Goal: Transaction & Acquisition: Purchase product/service

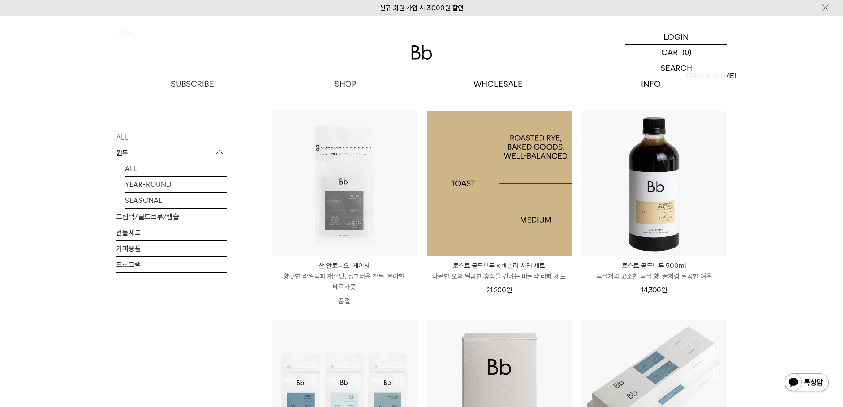
click at [530, 206] on img at bounding box center [498, 183] width 145 height 145
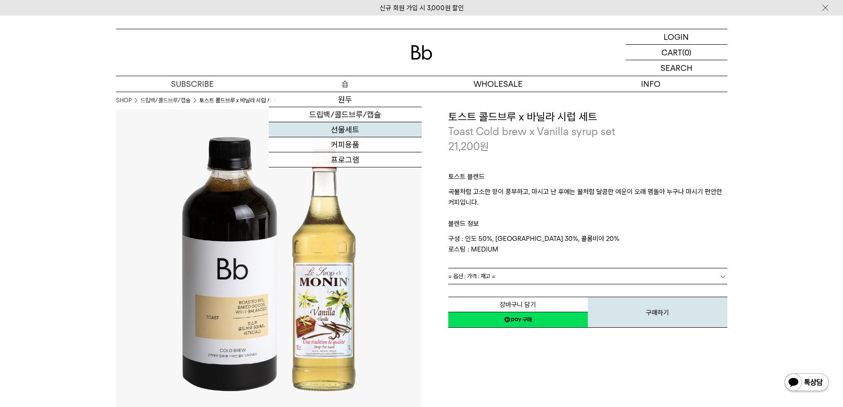
click at [357, 128] on link "선물세트" at bounding box center [345, 129] width 153 height 15
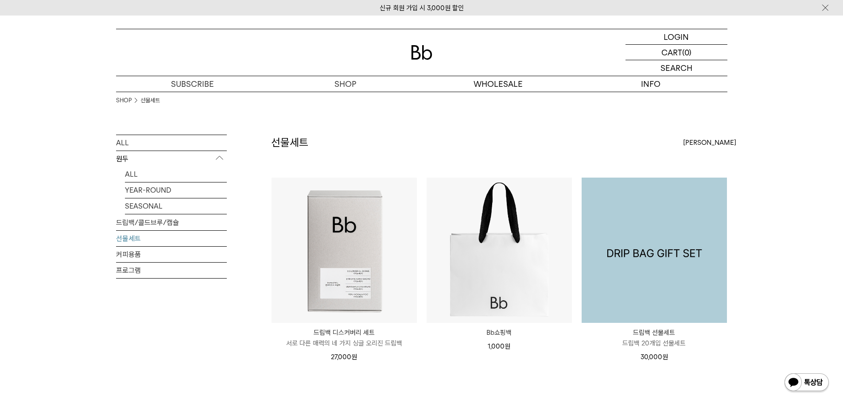
click at [615, 225] on img at bounding box center [654, 250] width 145 height 145
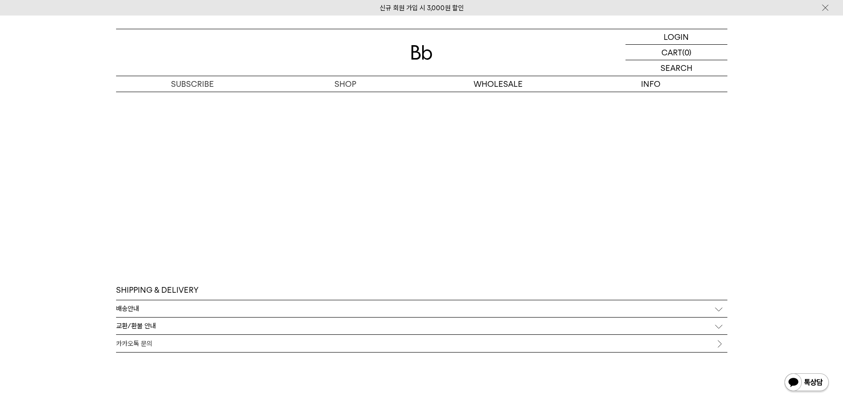
scroll to position [2849, 0]
